Goal: Entertainment & Leisure: Consume media (video, audio)

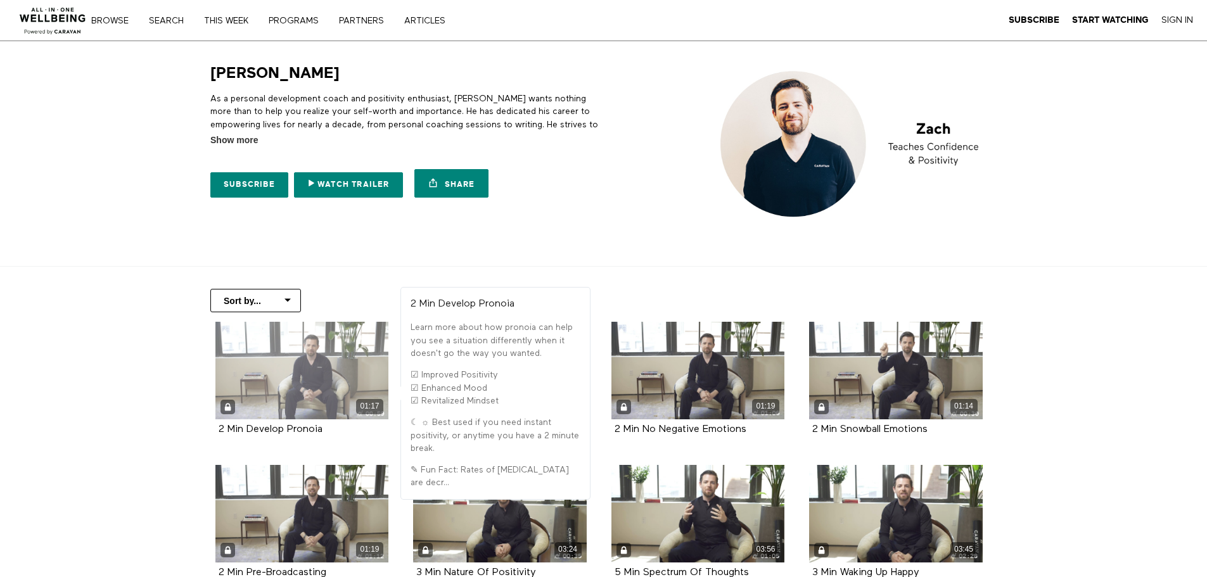
click at [303, 368] on div "01:17" at bounding box center [302, 371] width 174 height 98
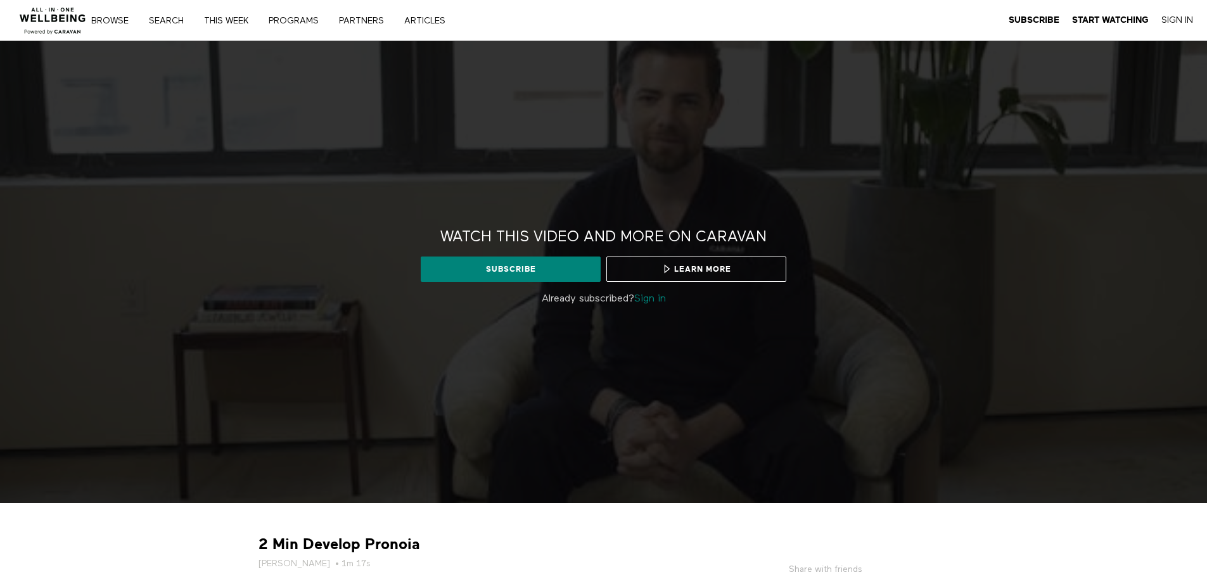
click at [707, 266] on span "Learn more" at bounding box center [697, 269] width 70 height 11
